Goal: Transaction & Acquisition: Purchase product/service

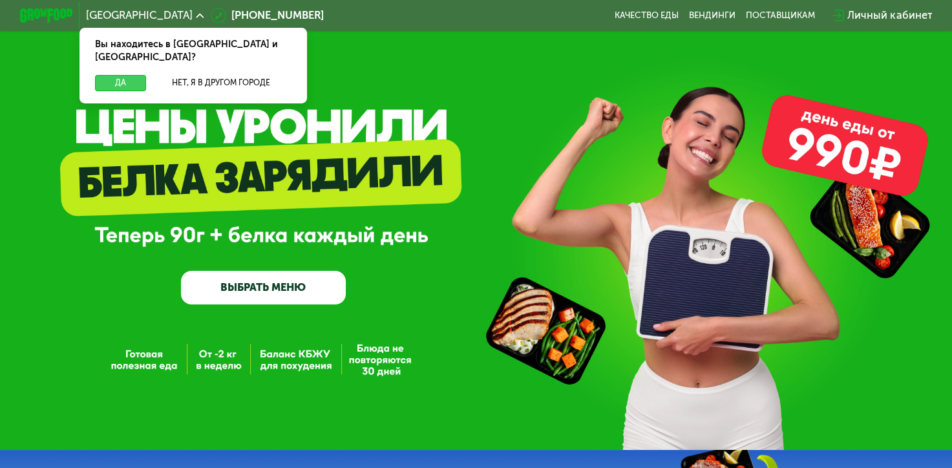
click at [115, 75] on button "Да" at bounding box center [120, 83] width 51 height 16
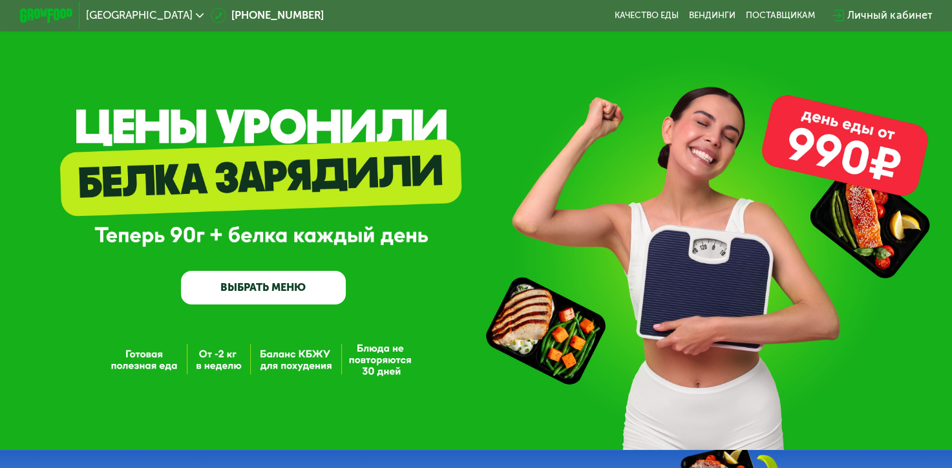
click at [277, 297] on link "ВЫБРАТЬ МЕНЮ" at bounding box center [263, 287] width 165 height 33
click at [266, 295] on link "ВЫБРАТЬ МЕНЮ" at bounding box center [263, 287] width 165 height 33
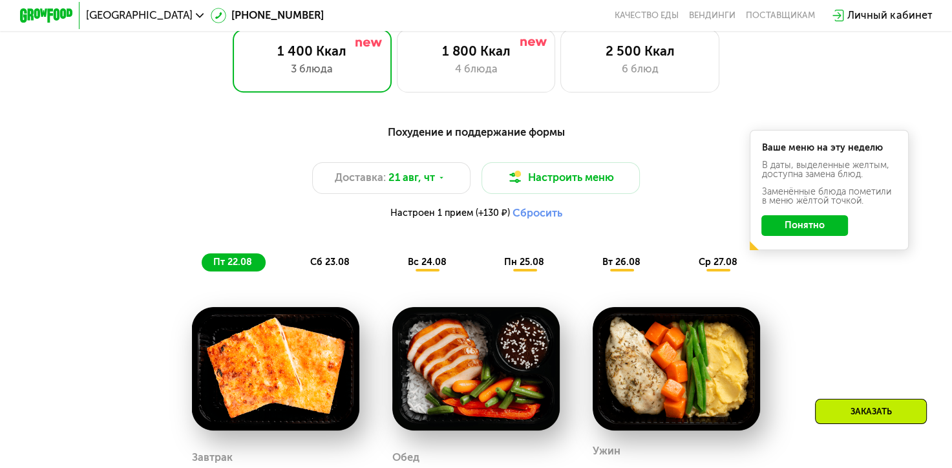
scroll to position [615, 0]
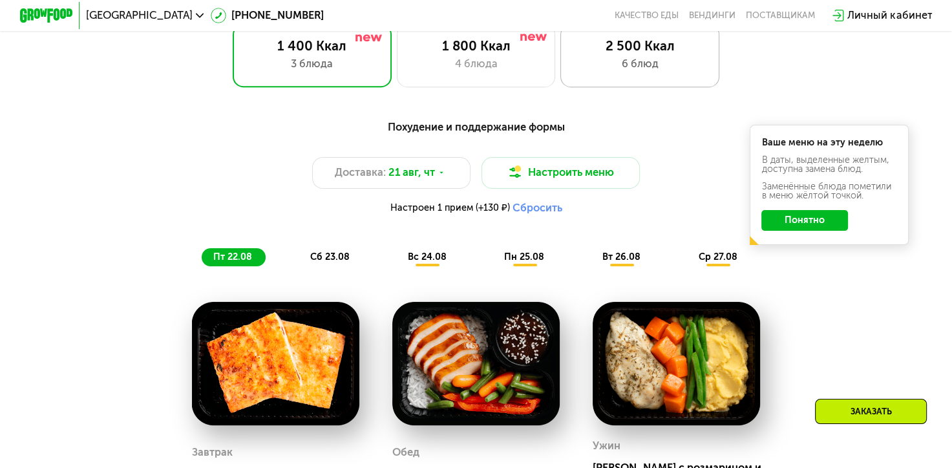
click at [620, 67] on div "6 блюд" at bounding box center [639, 64] width 131 height 16
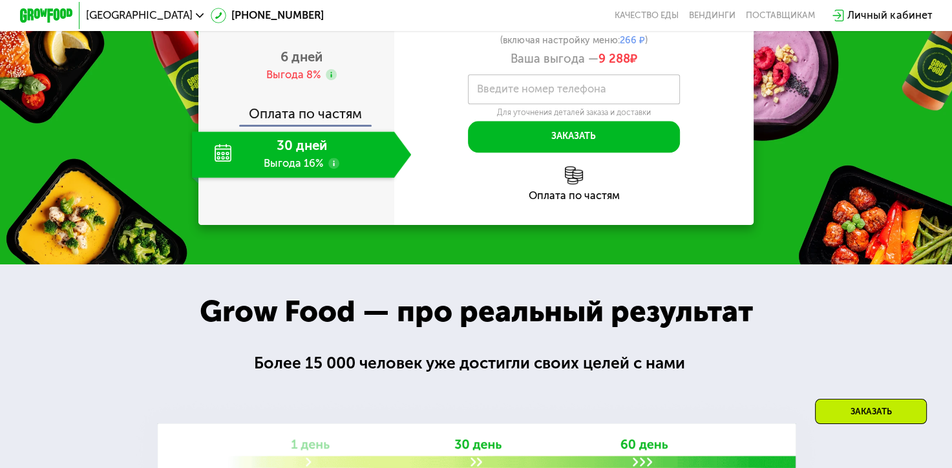
scroll to position [1546, 0]
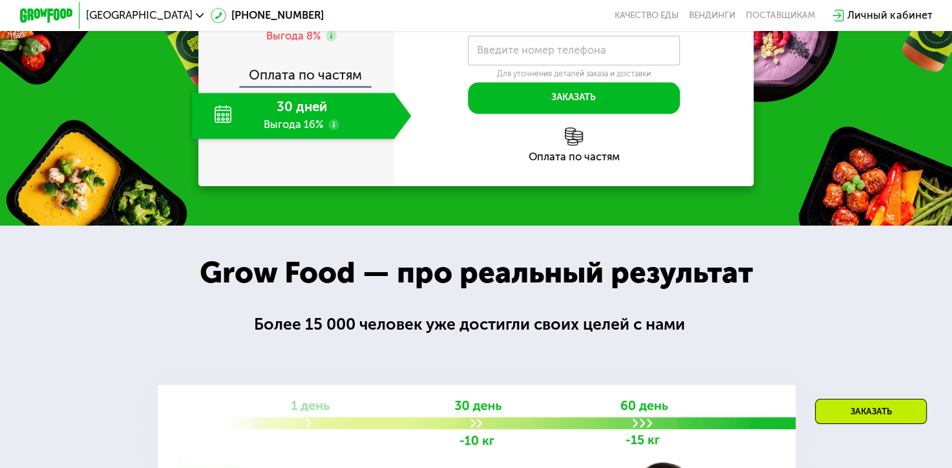
click at [280, 139] on div "30 дней Выгода 16%" at bounding box center [293, 115] width 202 height 47
click at [207, 139] on div "30 дней Выгода 16%" at bounding box center [293, 115] width 202 height 47
click at [226, 139] on div "30 дней Выгода 16%" at bounding box center [293, 115] width 202 height 47
click at [320, 139] on div "30 дней Выгода 16%" at bounding box center [293, 115] width 202 height 47
drag, startPoint x: 320, startPoint y: 349, endPoint x: 329, endPoint y: 354, distance: 10.4
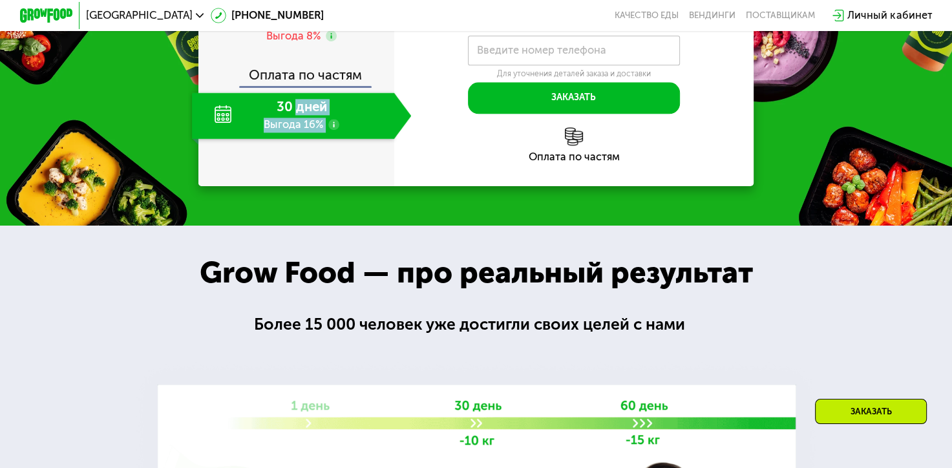
click at [329, 139] on div "30 дней Выгода 16%" at bounding box center [293, 115] width 202 height 47
click at [329, 129] on use at bounding box center [333, 124] width 10 height 10
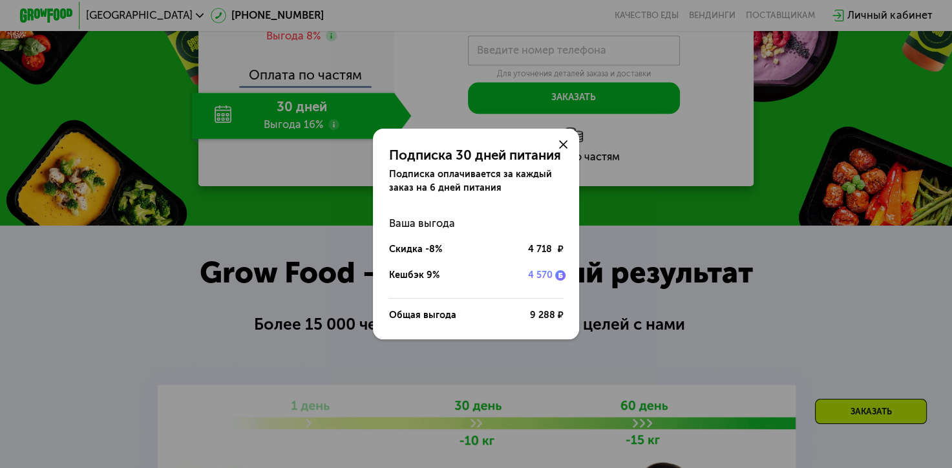
click at [305, 370] on div "Подписка 30 дней питания Подписка оплачивается за каждый заказ на 6 дней питани…" at bounding box center [476, 234] width 952 height 468
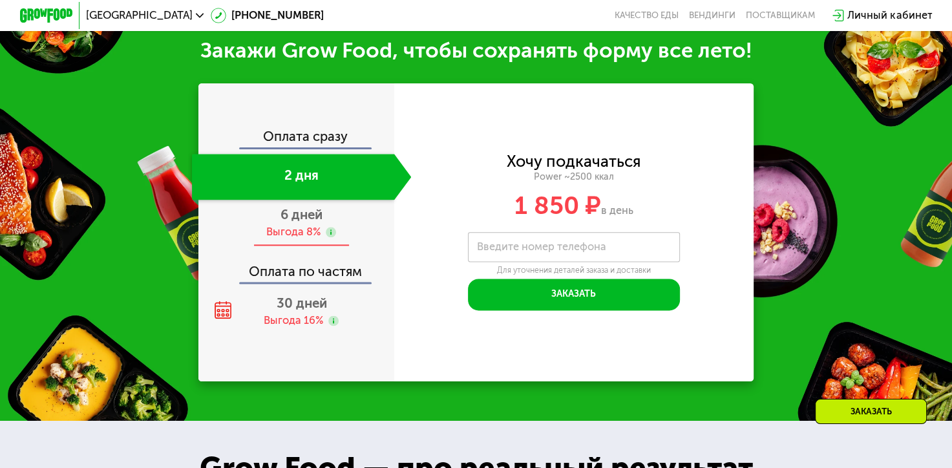
click at [300, 226] on div "6 дней Выгода 8%" at bounding box center [302, 223] width 220 height 47
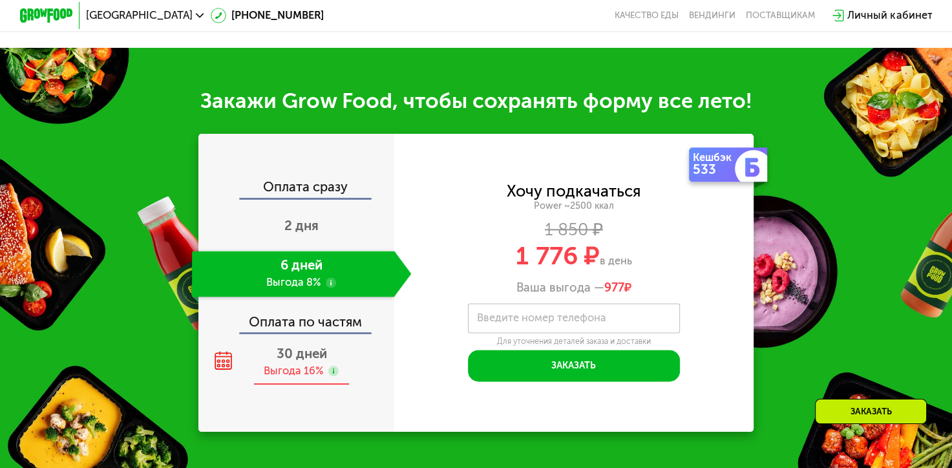
click at [309, 361] on span "30 дней" at bounding box center [301, 354] width 50 height 16
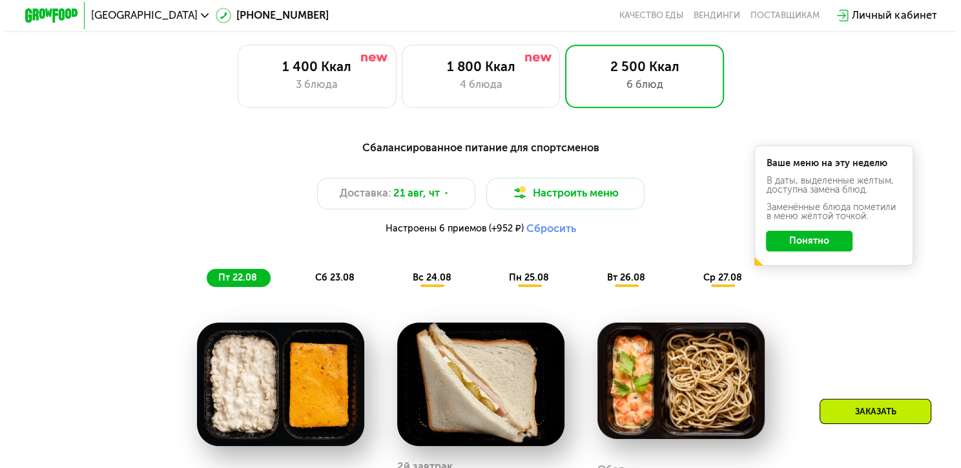
scroll to position [593, 0]
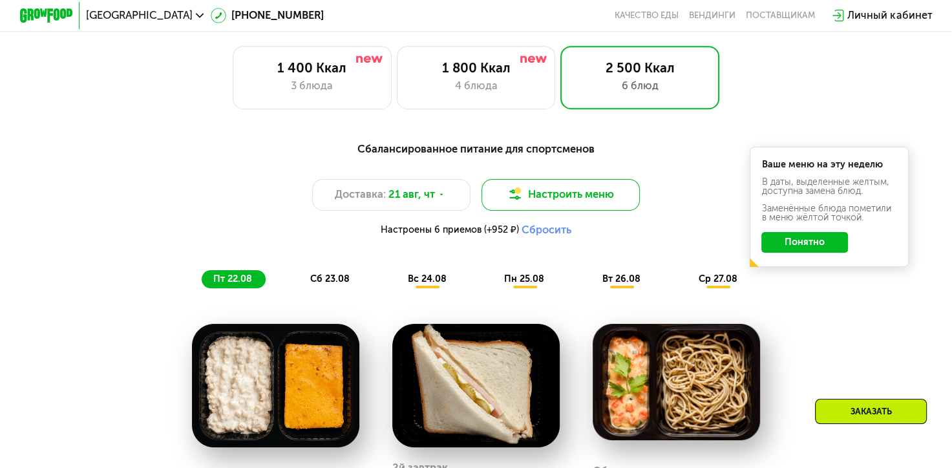
click at [521, 196] on img at bounding box center [515, 195] width 16 height 16
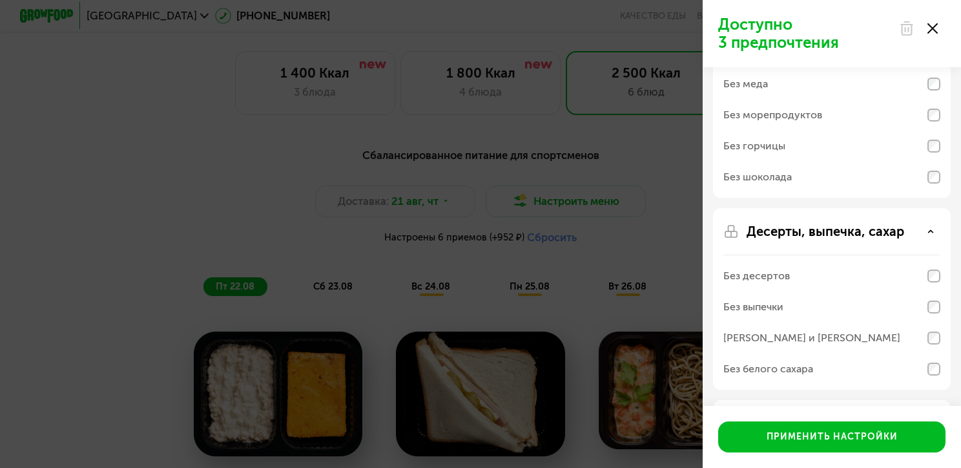
scroll to position [290, 0]
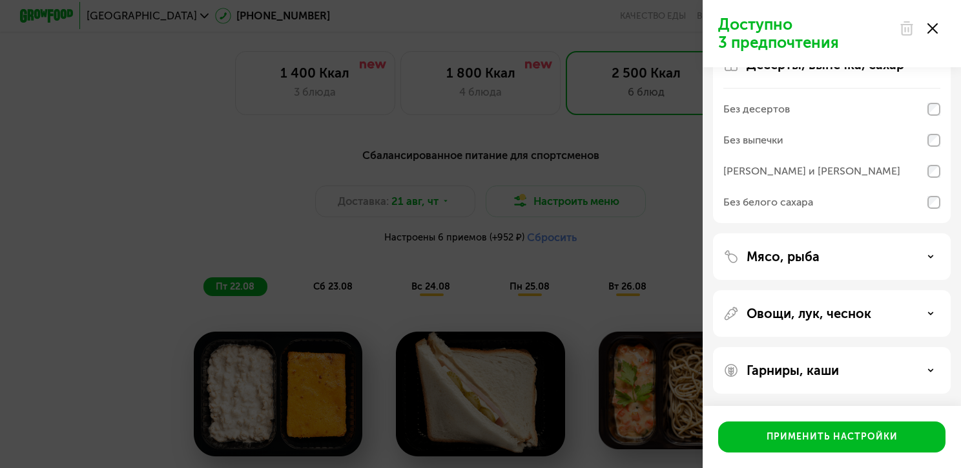
click at [903, 259] on div "Мясо, рыба" at bounding box center [832, 257] width 217 height 16
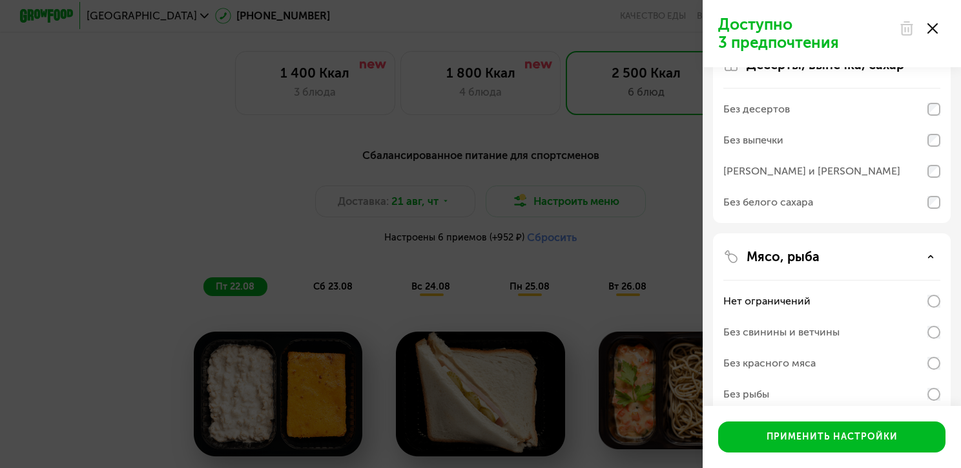
scroll to position [456, 0]
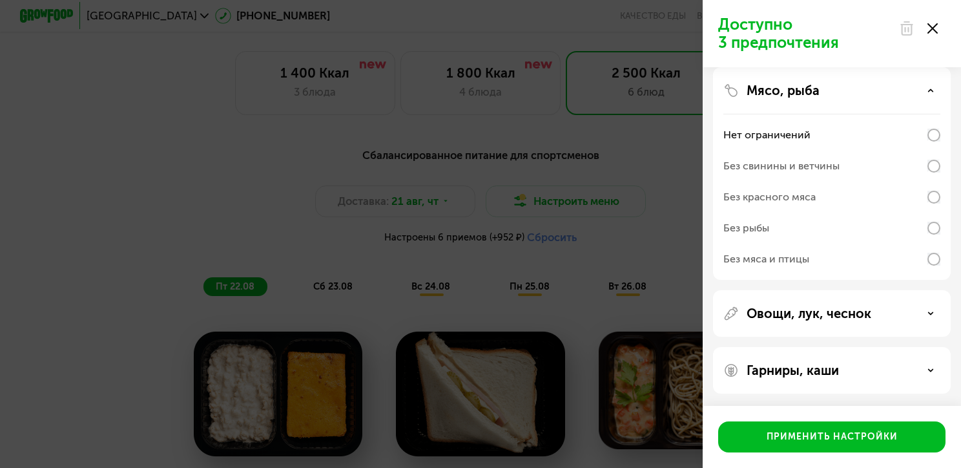
click at [924, 347] on div "Овощи, лук, чеснок" at bounding box center [832, 370] width 238 height 47
click at [929, 312] on use at bounding box center [931, 313] width 5 height 2
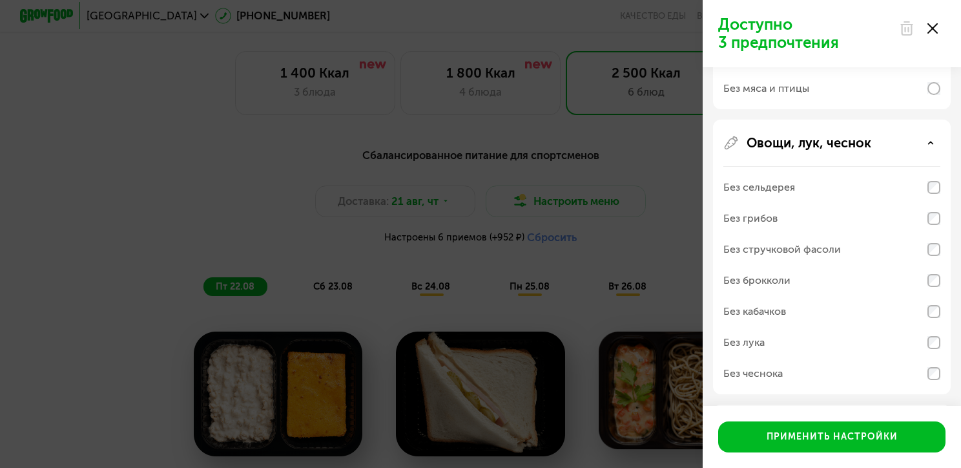
scroll to position [684, 0]
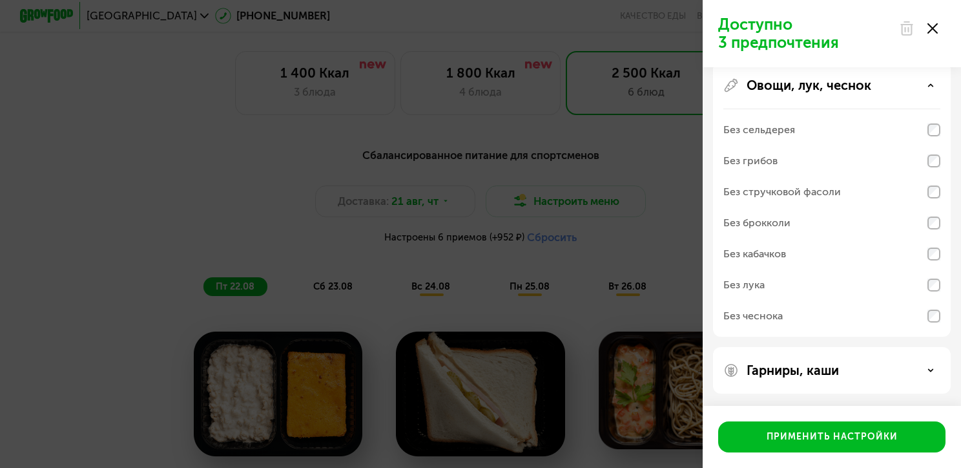
click at [927, 367] on div "Гарниры, каши" at bounding box center [832, 370] width 217 height 16
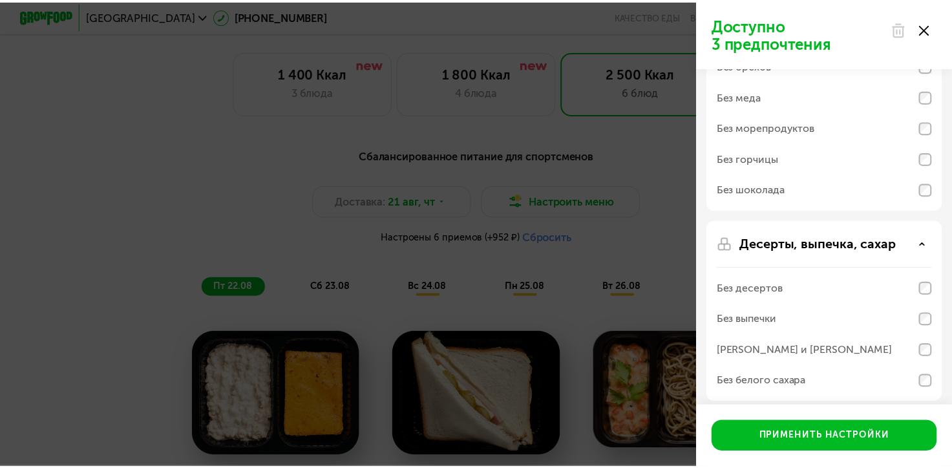
scroll to position [0, 0]
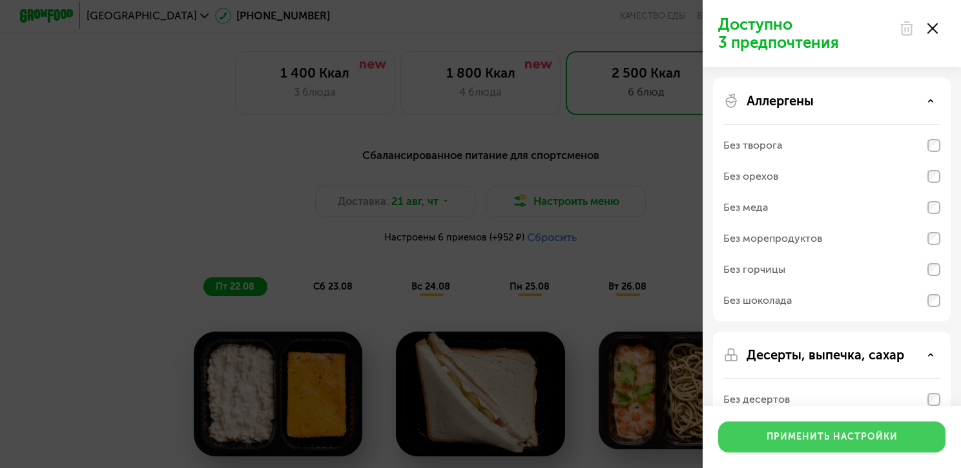
click at [822, 441] on div "Применить настройки" at bounding box center [832, 436] width 131 height 13
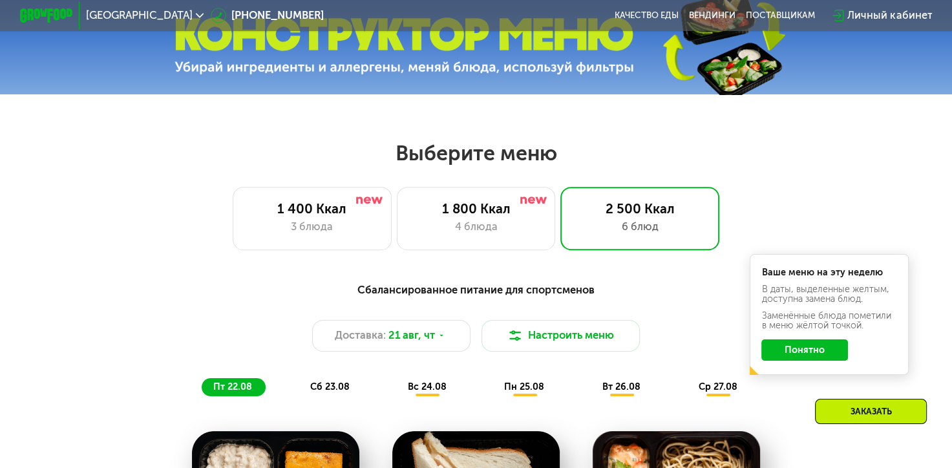
scroll to position [506, 0]
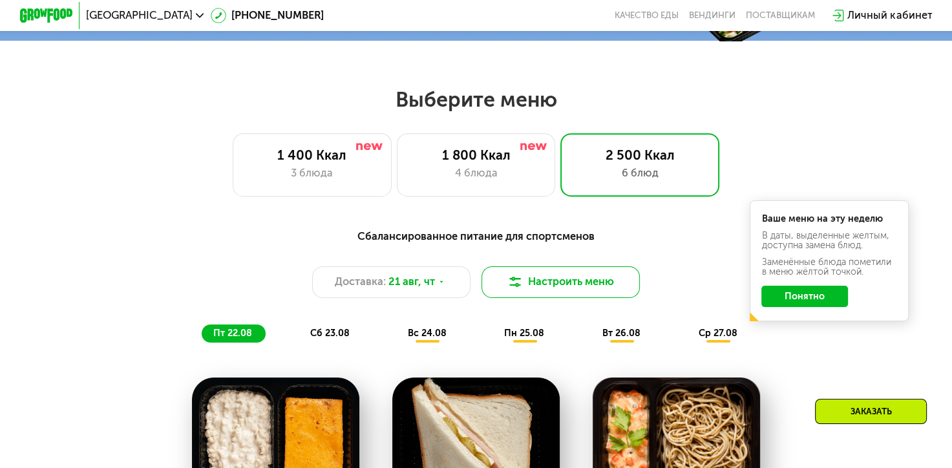
click at [578, 282] on button "Настроить меню" at bounding box center [560, 282] width 159 height 32
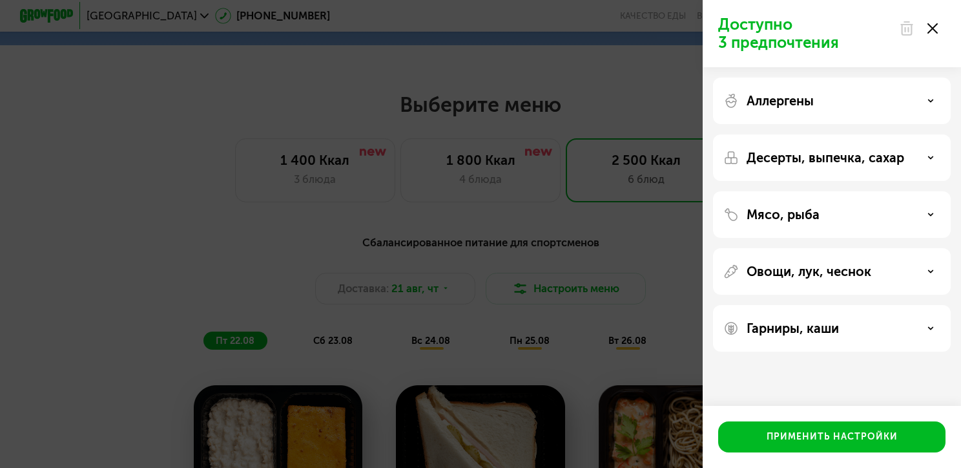
click at [501, 202] on div "Доступно 3 предпочтения Аллергены Десерты, выпечка, сахар Мясо, рыба Овощи, лук…" at bounding box center [480, 234] width 961 height 468
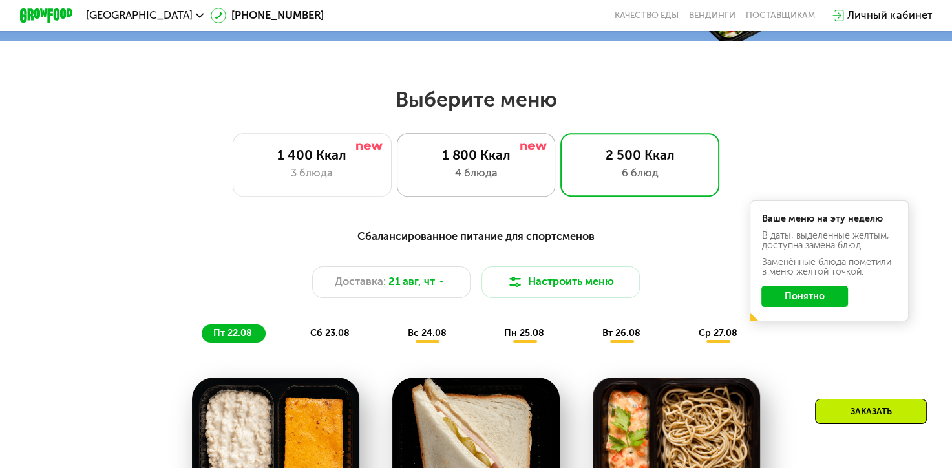
click at [481, 160] on div "1 800 Ккал" at bounding box center [475, 155] width 131 height 16
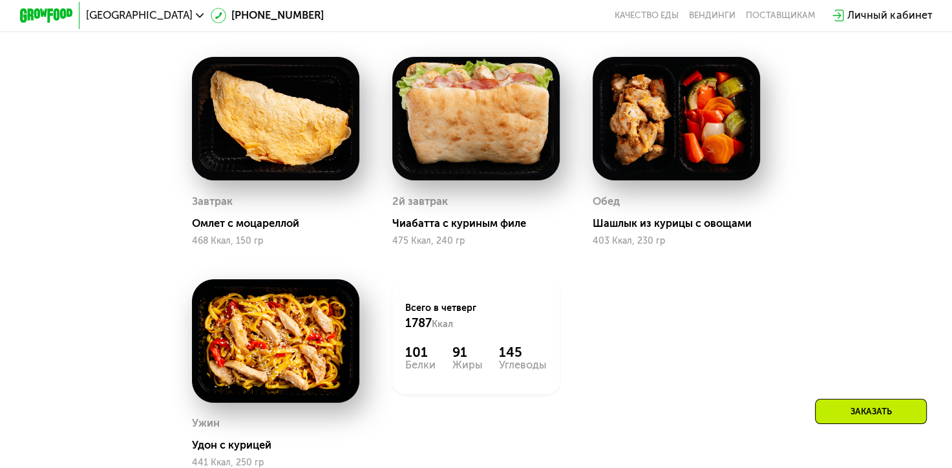
scroll to position [740, 0]
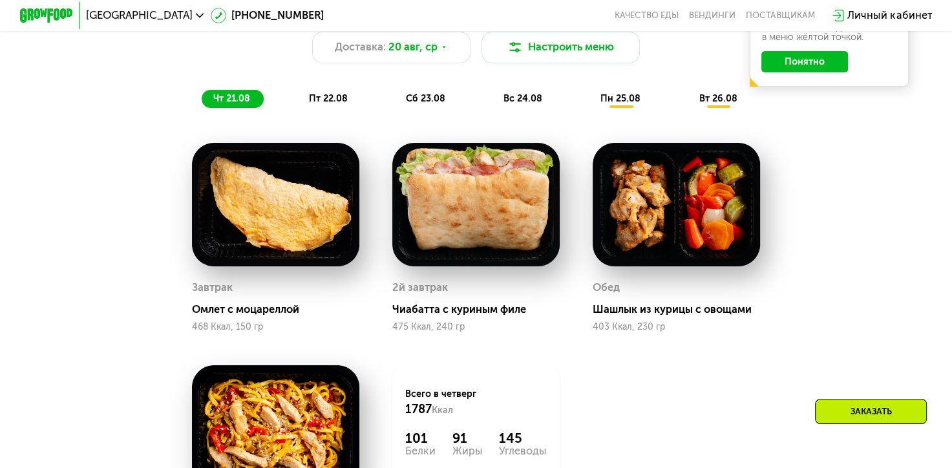
click at [336, 104] on span "пт 22.08" at bounding box center [328, 98] width 39 height 11
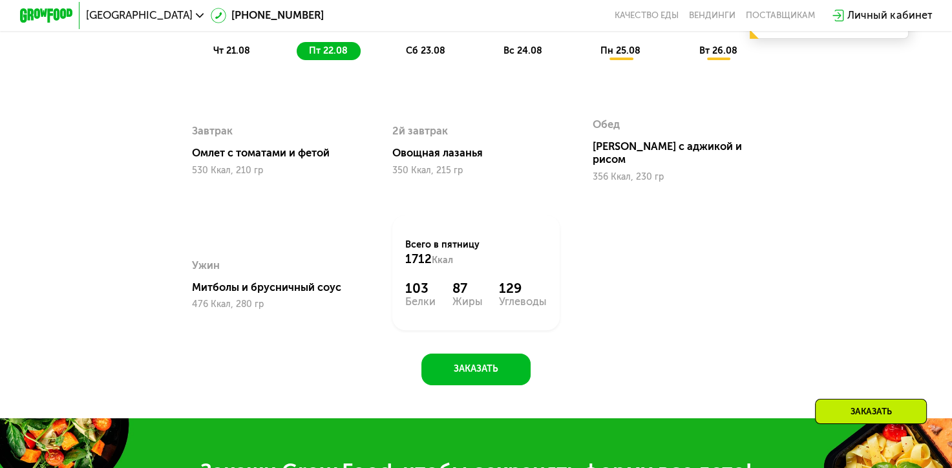
scroll to position [752, 0]
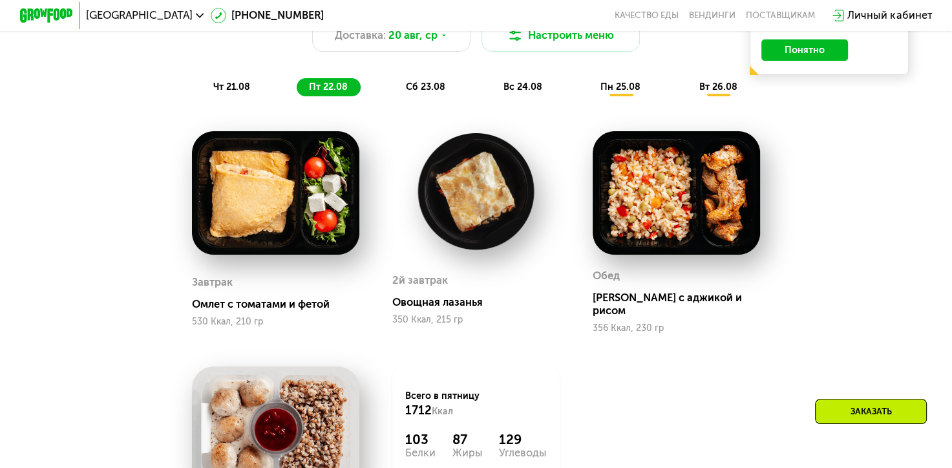
click at [492, 97] on div "сб 23.08" at bounding box center [524, 87] width 64 height 19
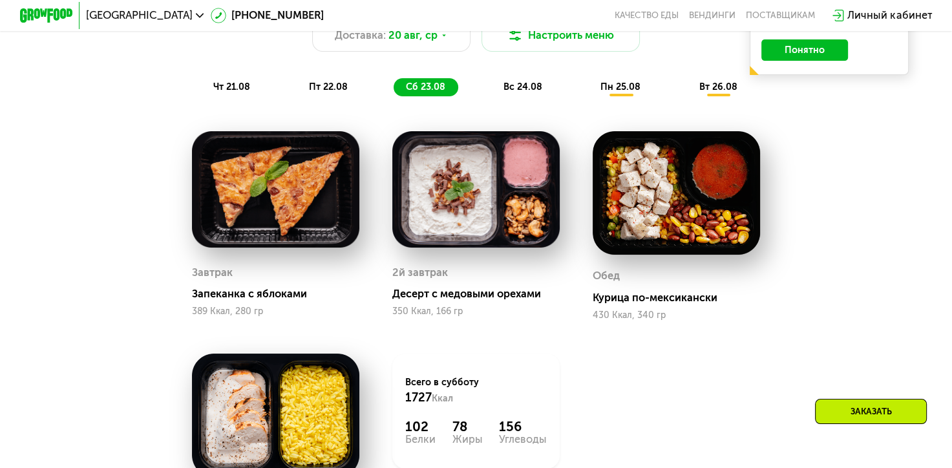
click at [527, 92] on span "вс 24.08" at bounding box center [522, 86] width 39 height 11
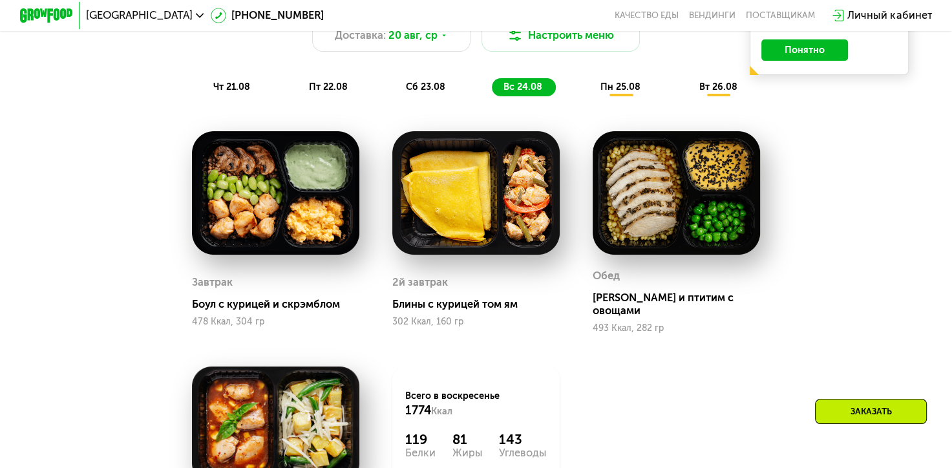
click at [607, 92] on span "пн 25.08" at bounding box center [620, 86] width 40 height 11
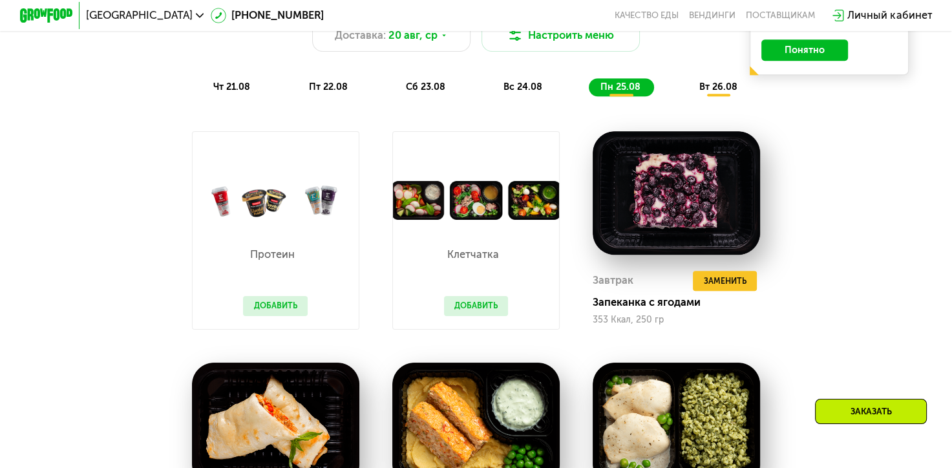
click at [711, 92] on span "вт 26.08" at bounding box center [717, 86] width 38 height 11
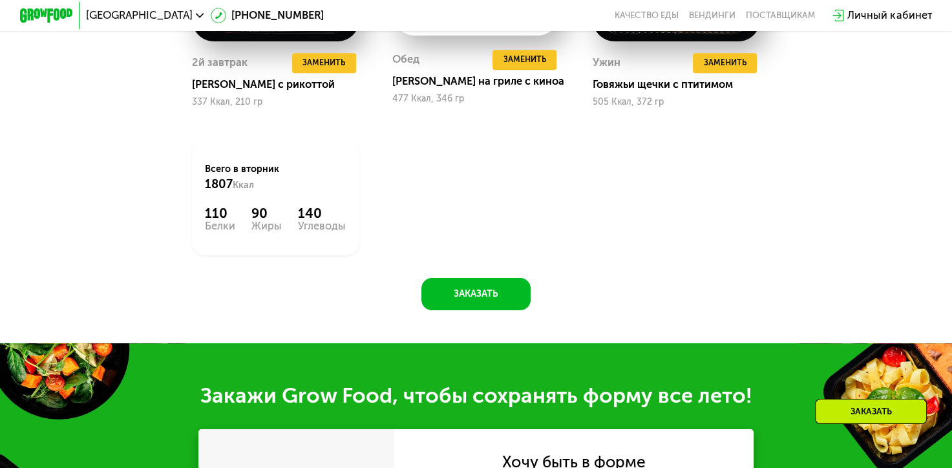
scroll to position [1199, 0]
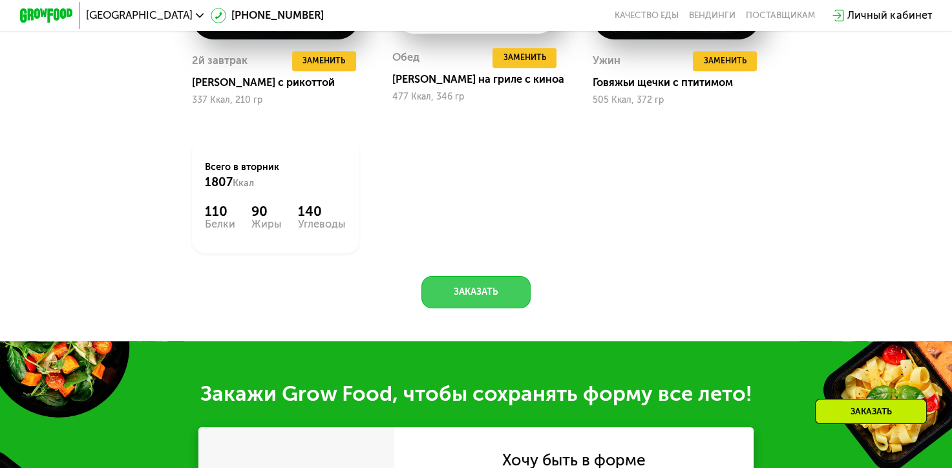
click at [462, 306] on button "Заказать" at bounding box center [475, 292] width 109 height 32
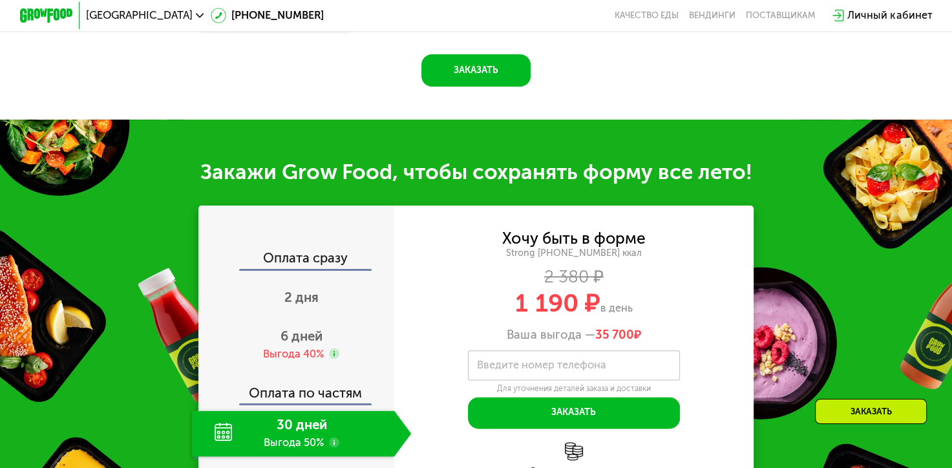
scroll to position [1553, 0]
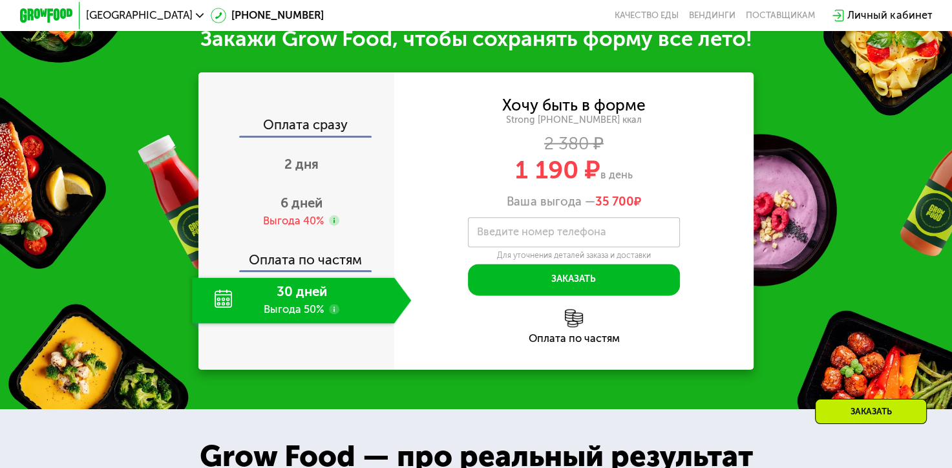
click at [282, 324] on div "30 дней Выгода 50%" at bounding box center [293, 300] width 202 height 47
click at [331, 314] on use at bounding box center [334, 309] width 10 height 10
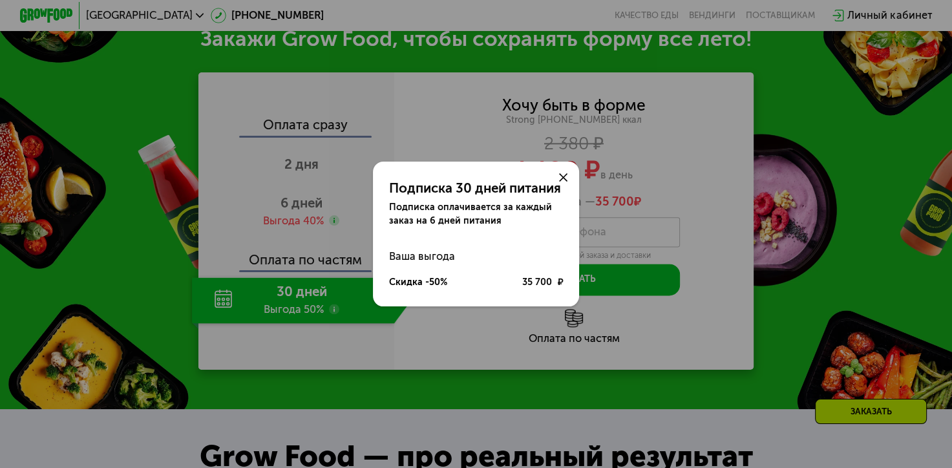
click at [563, 174] on icon at bounding box center [563, 177] width 8 height 8
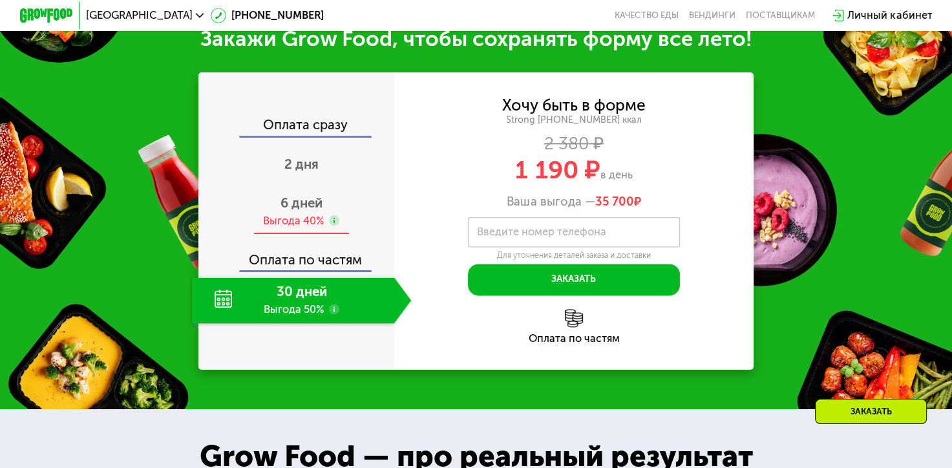
click at [311, 211] on span "6 дней" at bounding box center [301, 203] width 42 height 16
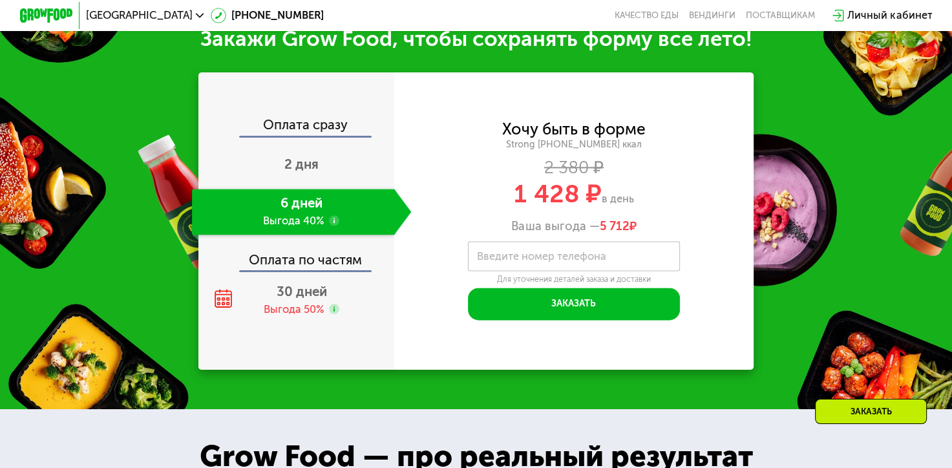
click at [329, 226] on use at bounding box center [334, 220] width 10 height 10
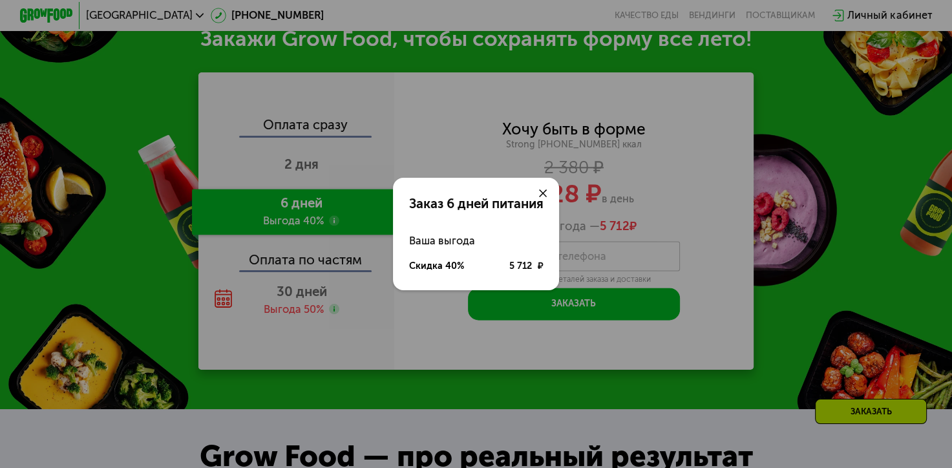
click at [541, 194] on icon at bounding box center [543, 193] width 8 height 8
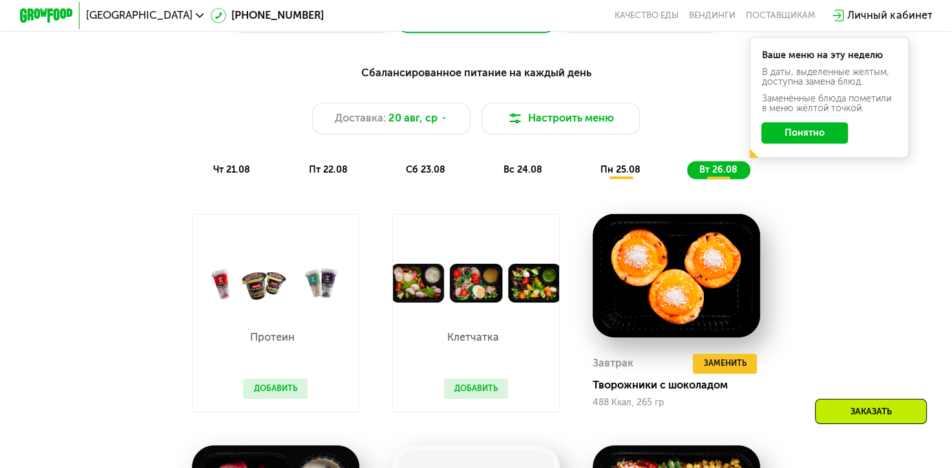
scroll to position [671, 0]
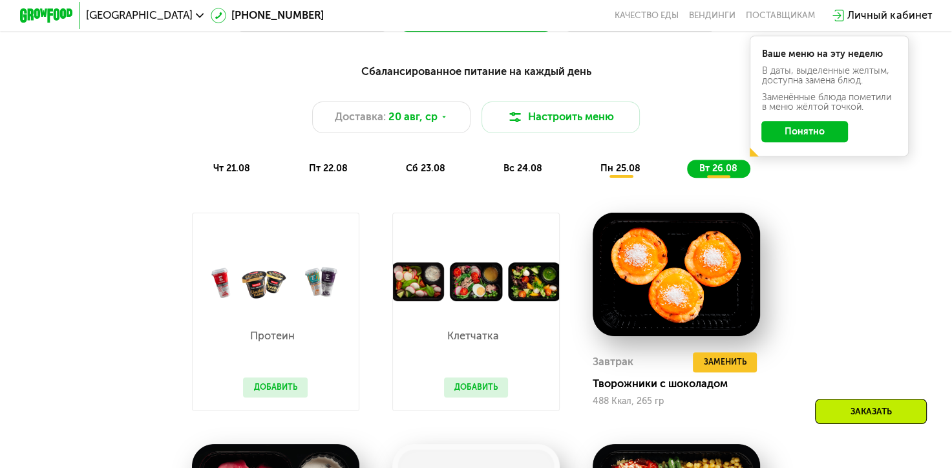
click at [529, 174] on span "вс 24.08" at bounding box center [522, 168] width 39 height 11
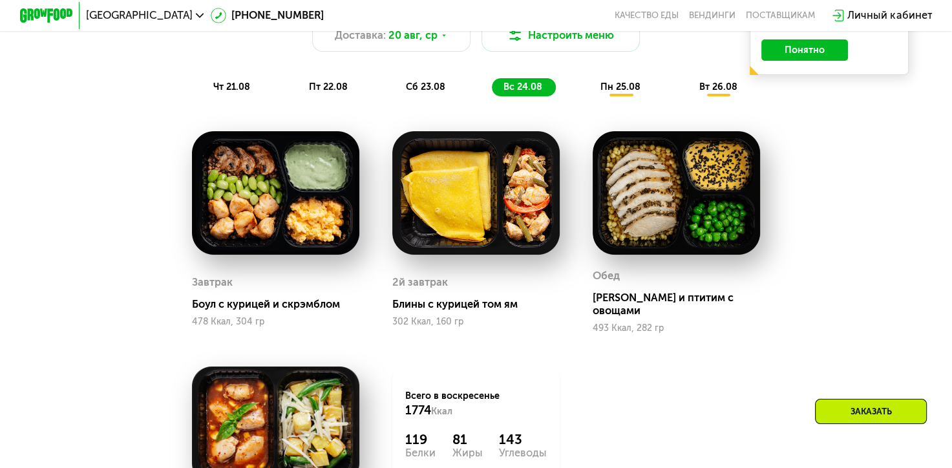
scroll to position [751, 0]
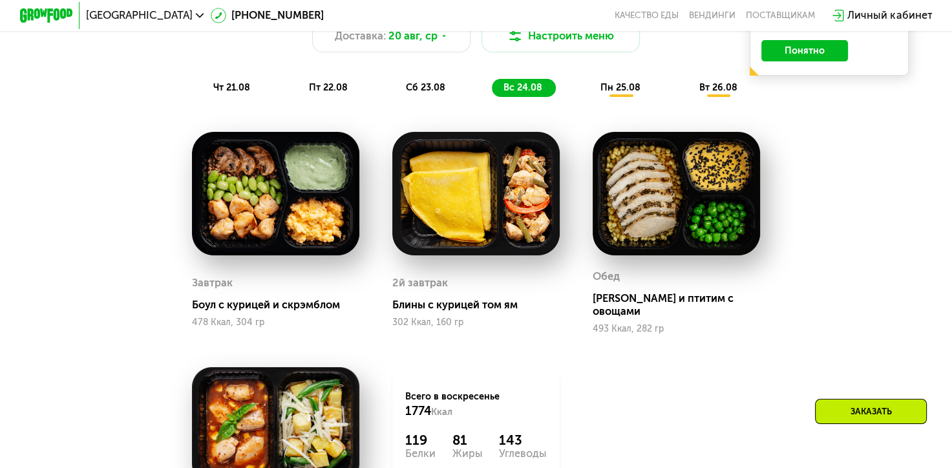
click at [429, 93] on span "сб 23.08" at bounding box center [425, 87] width 39 height 11
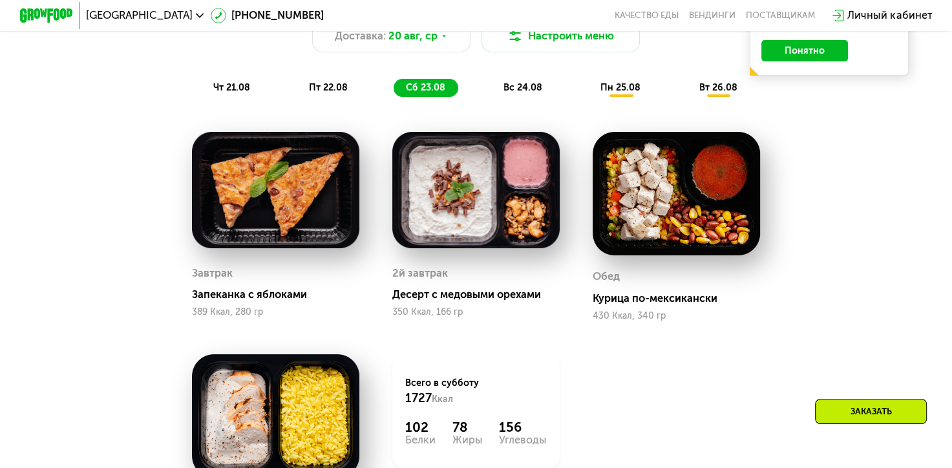
click at [331, 91] on span "пт 22.08" at bounding box center [328, 87] width 39 height 11
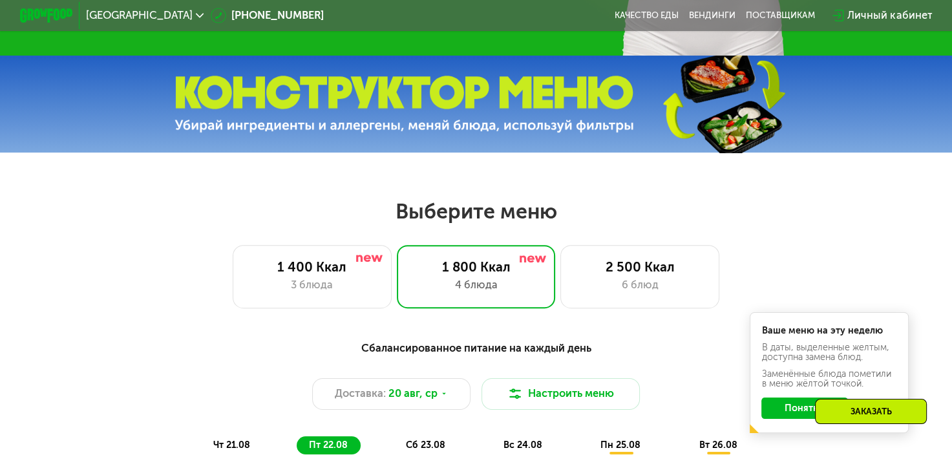
scroll to position [393, 0]
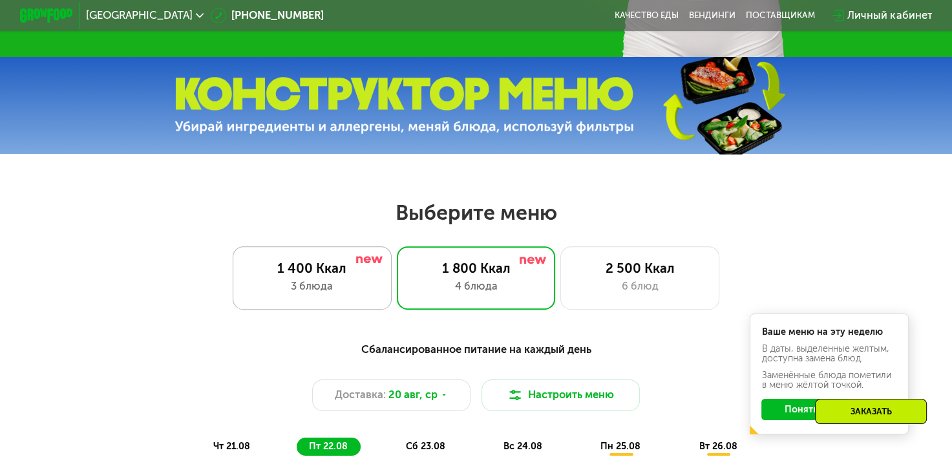
click at [331, 291] on div "3 блюда" at bounding box center [312, 286] width 131 height 16
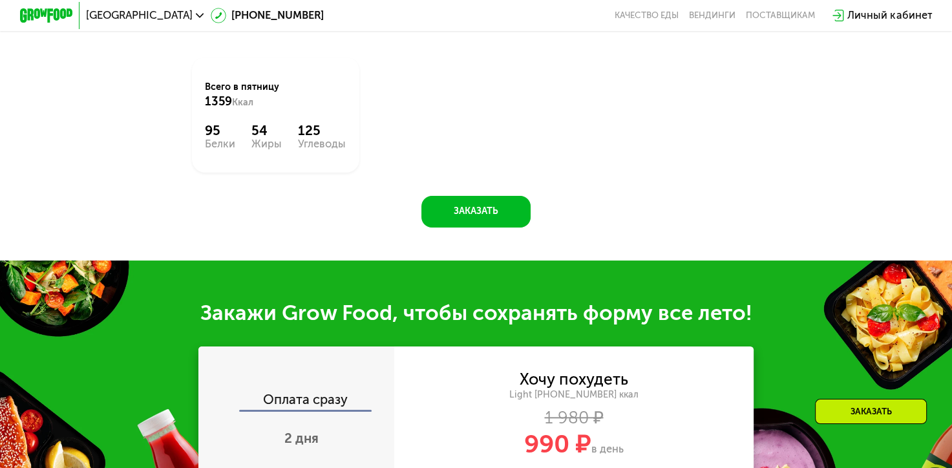
scroll to position [1354, 0]
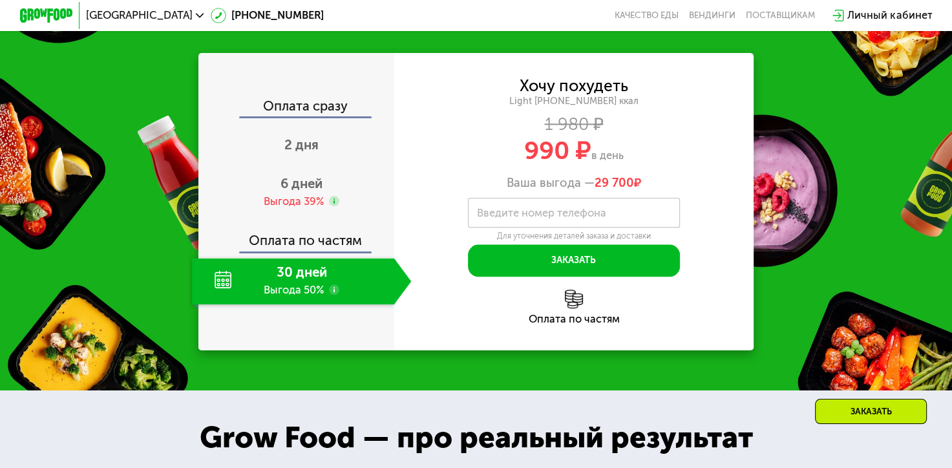
click at [331, 295] on use at bounding box center [334, 289] width 10 height 10
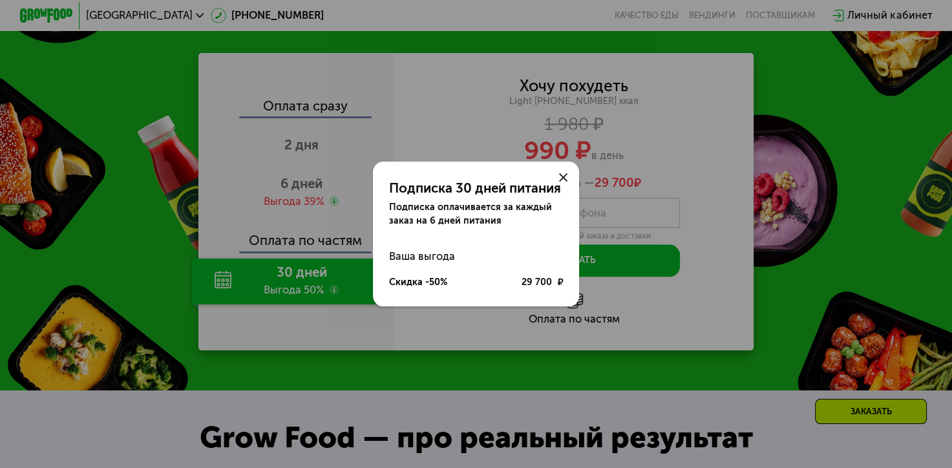
click at [566, 176] on icon at bounding box center [563, 177] width 8 height 8
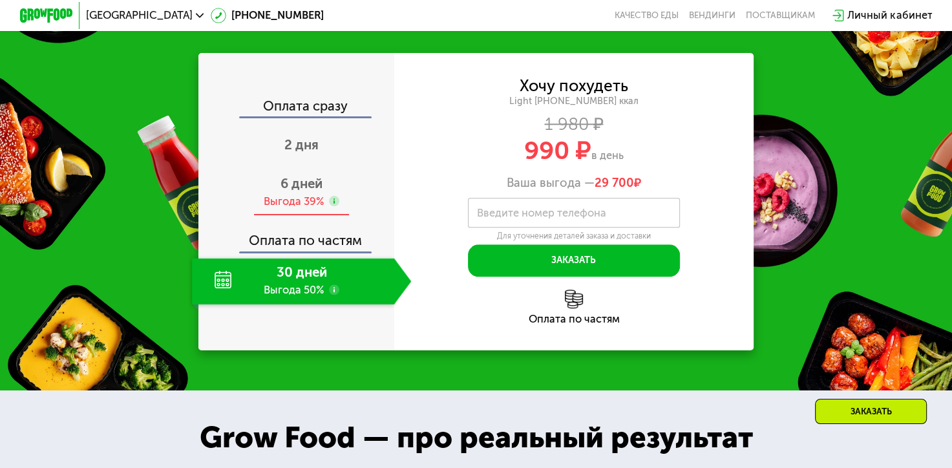
click at [333, 202] on use at bounding box center [334, 201] width 10 height 10
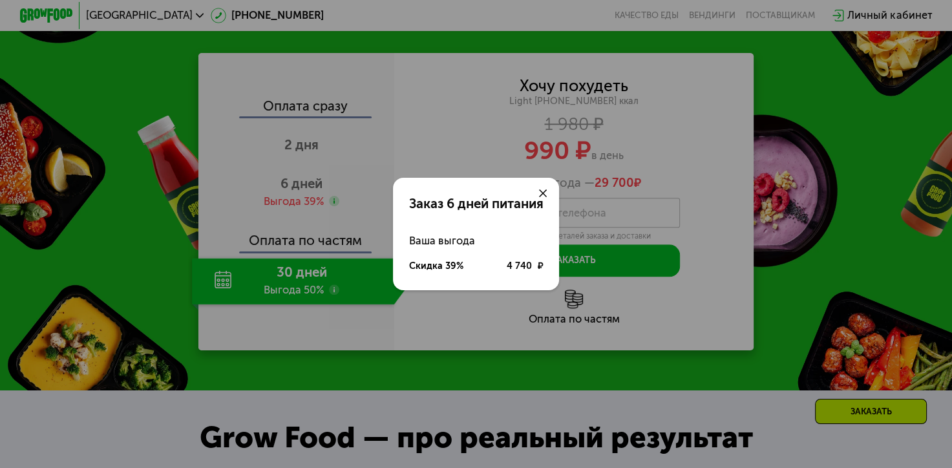
click at [545, 194] on use at bounding box center [543, 193] width 8 height 8
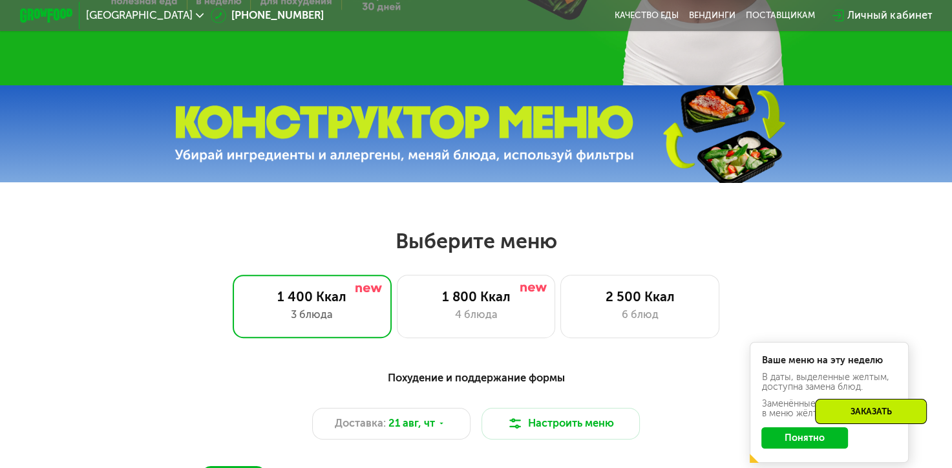
scroll to position [364, 0]
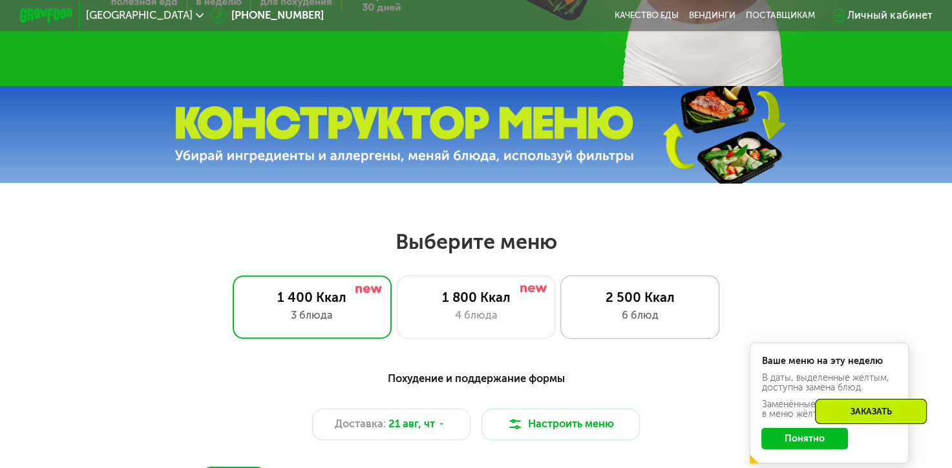
click at [603, 314] on div "6 блюд" at bounding box center [639, 316] width 131 height 16
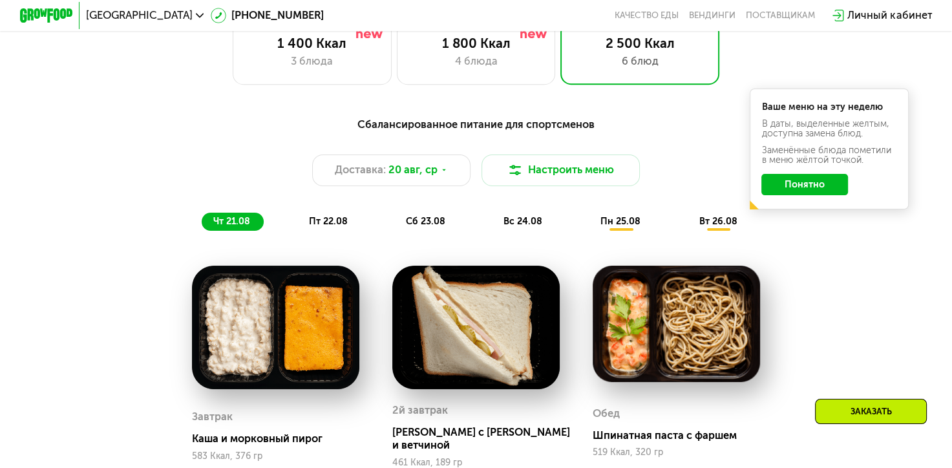
scroll to position [618, 0]
click at [393, 220] on div "пт 22.08" at bounding box center [425, 222] width 65 height 19
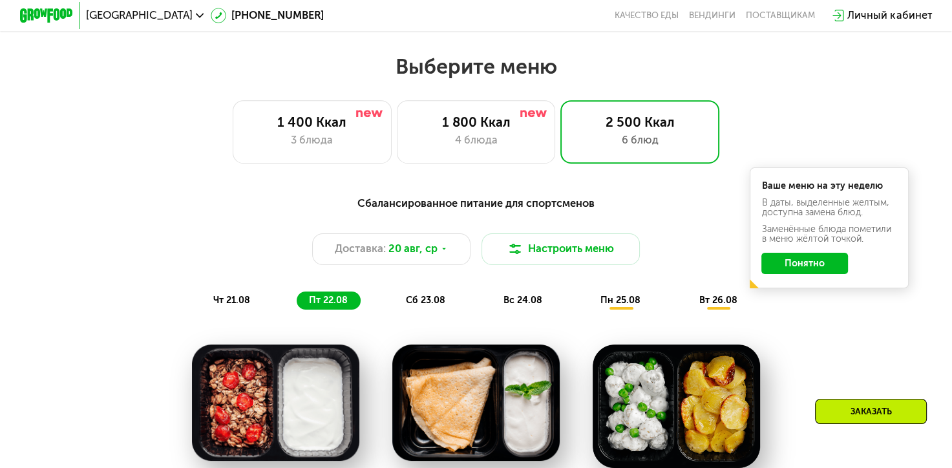
scroll to position [535, 0]
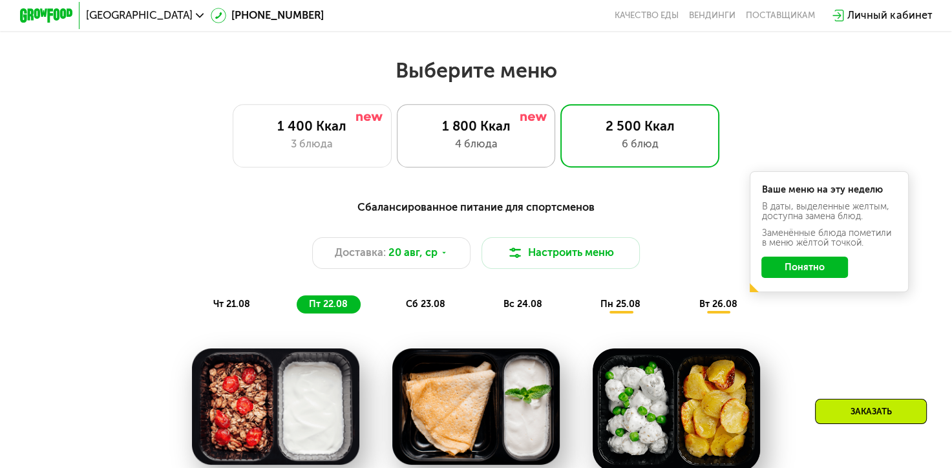
click at [434, 134] on div "1 800 Ккал" at bounding box center [475, 126] width 131 height 16
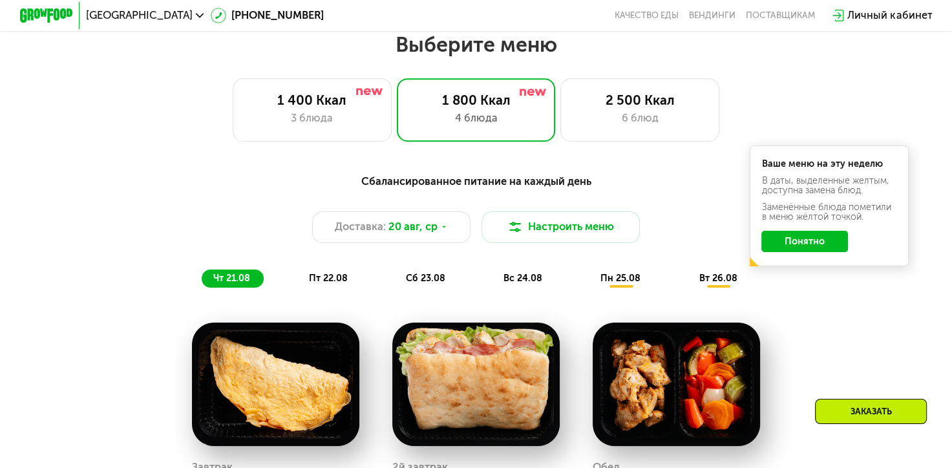
scroll to position [560, 0]
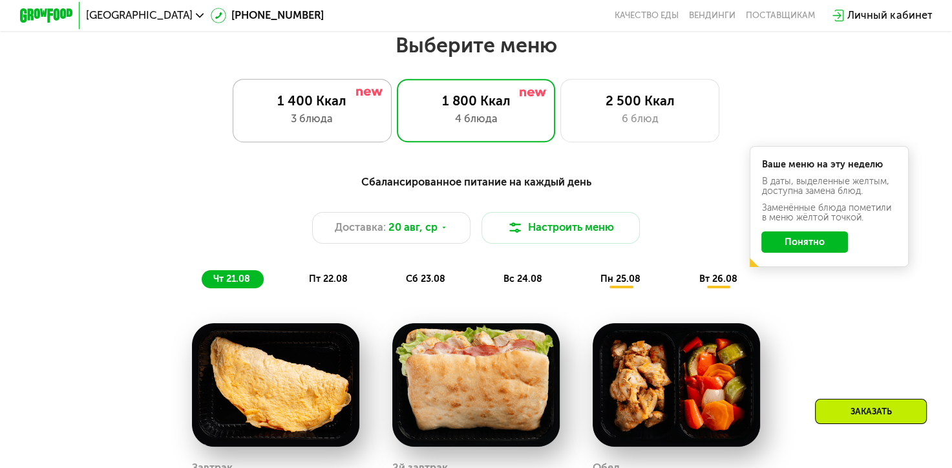
click at [291, 127] on div "3 блюда" at bounding box center [312, 119] width 131 height 16
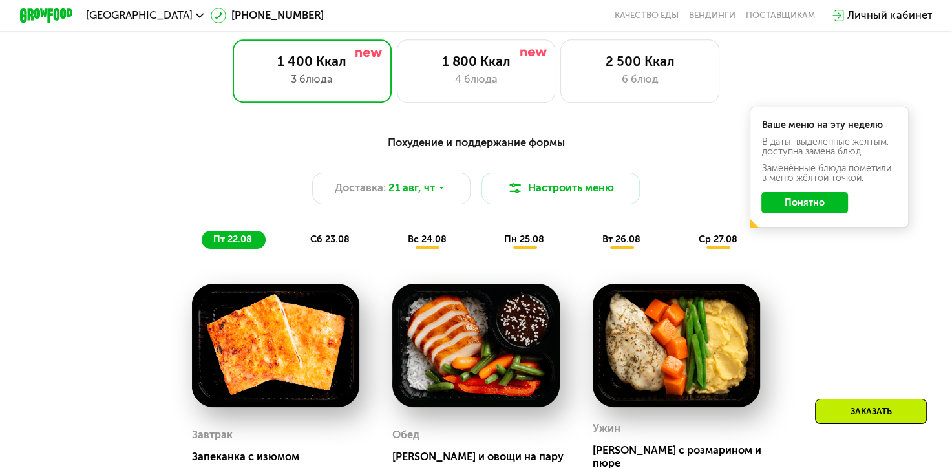
scroll to position [593, 0]
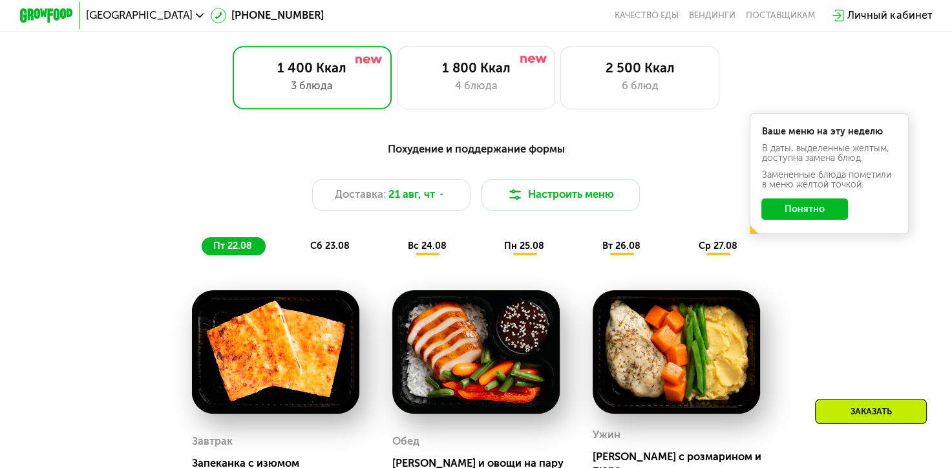
click at [410, 251] on span "вс 24.08" at bounding box center [427, 245] width 39 height 11
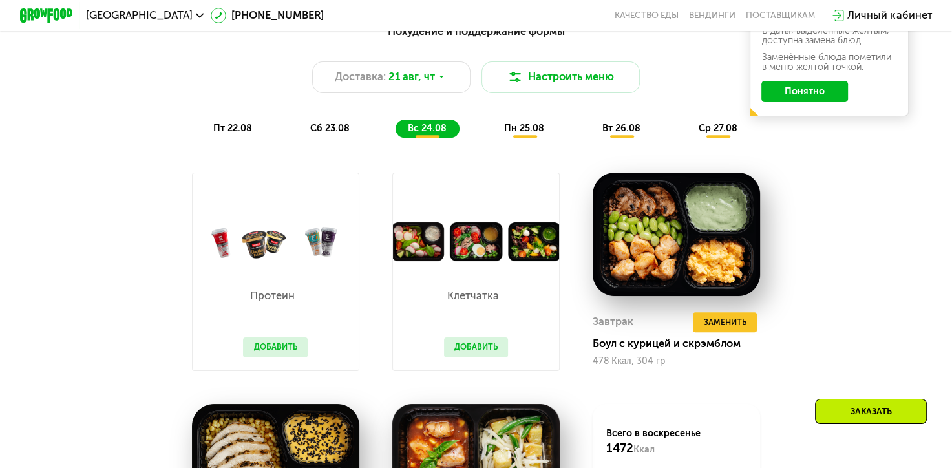
scroll to position [1045, 0]
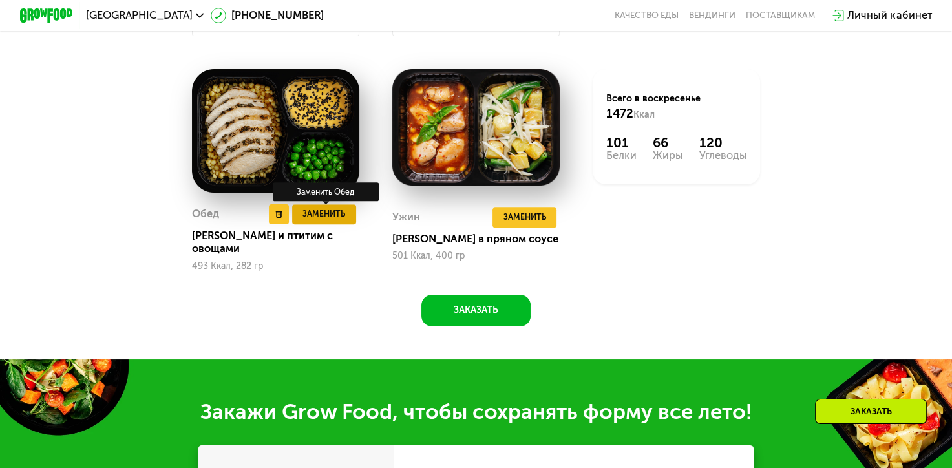
click at [316, 220] on span "Заменить" at bounding box center [323, 213] width 43 height 13
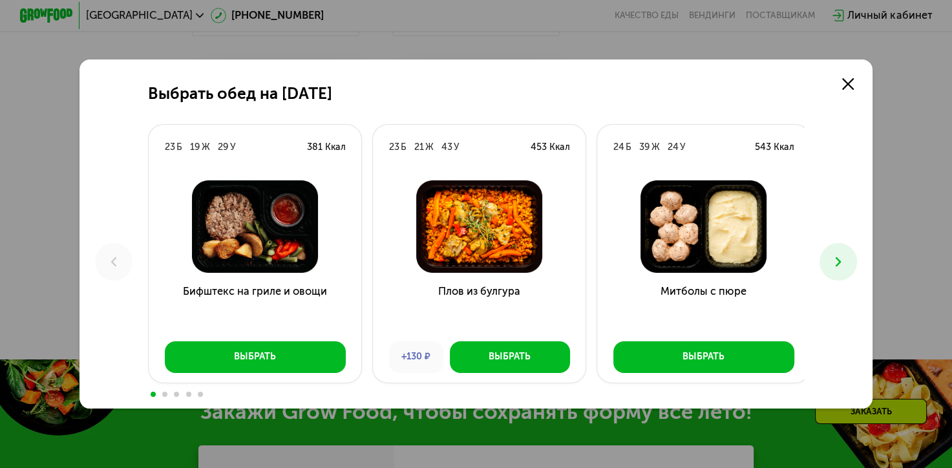
click at [330, 230] on img at bounding box center [254, 226] width 191 height 92
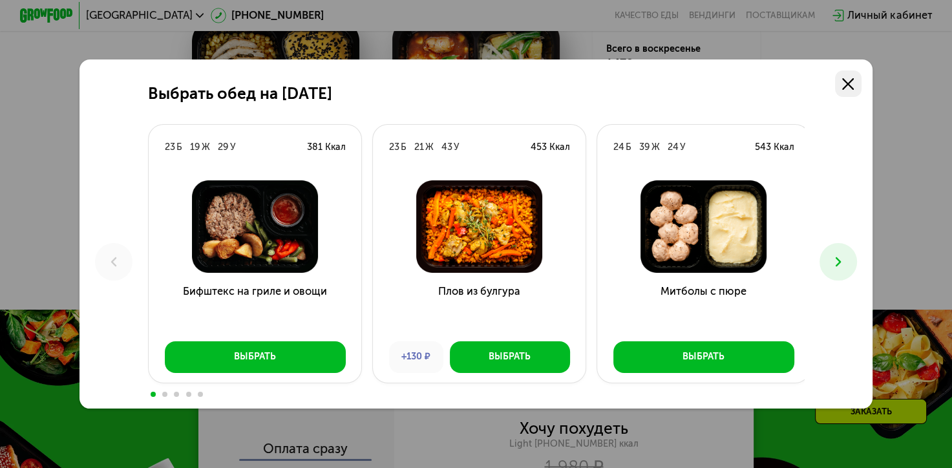
click at [852, 81] on use at bounding box center [848, 84] width 12 height 12
